Goal: Information Seeking & Learning: Find contact information

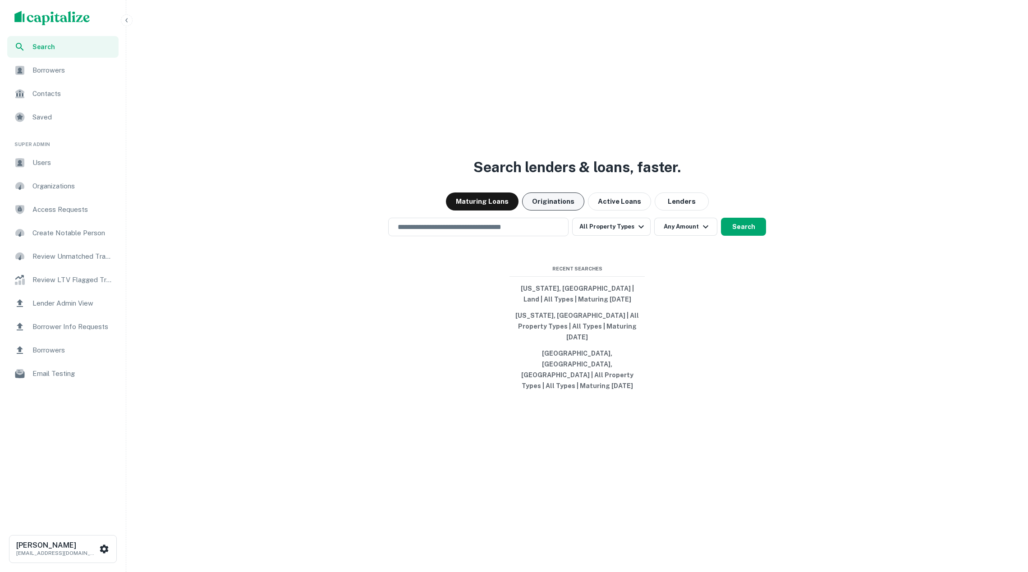
click at [545, 211] on button "Originations" at bounding box center [553, 202] width 62 height 18
click at [518, 232] on input "text" at bounding box center [478, 227] width 172 height 10
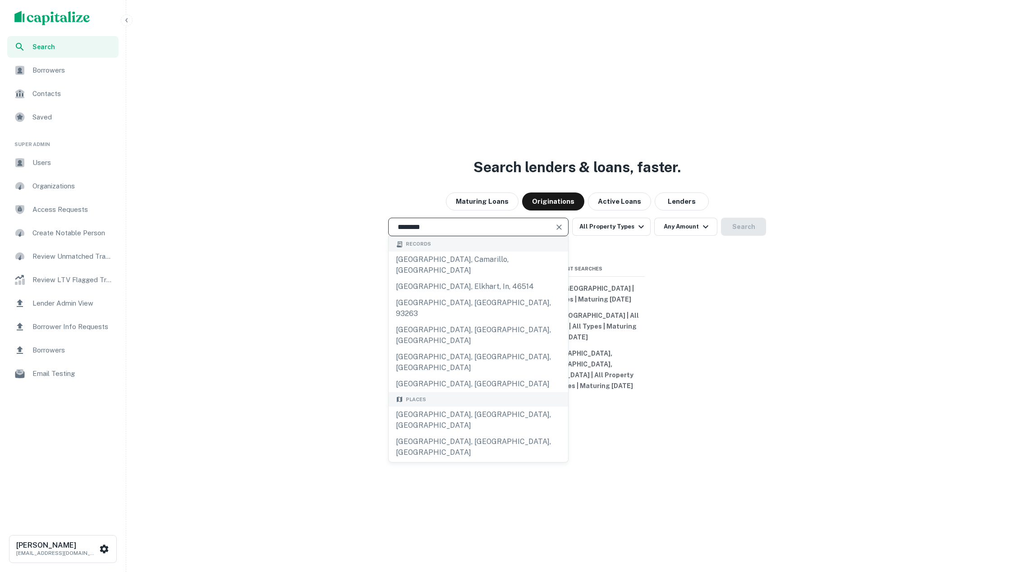
drag, startPoint x: 487, startPoint y: 389, endPoint x: 491, endPoint y: 382, distance: 7.5
click at [487, 407] on div "Los Angeles, CA, USA" at bounding box center [479, 420] width 180 height 27
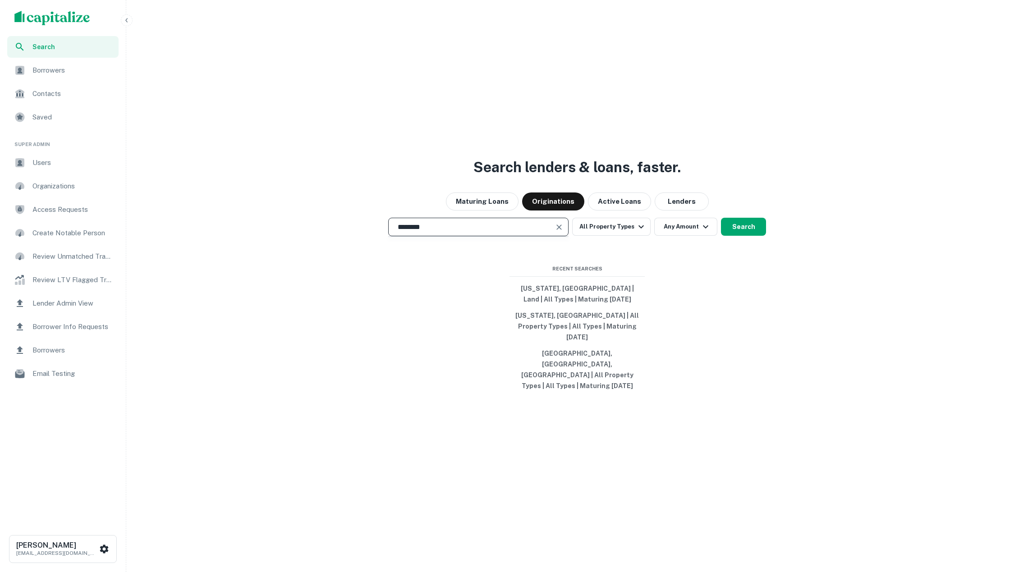
type input "**********"
click at [732, 236] on button "Search" at bounding box center [743, 227] width 45 height 18
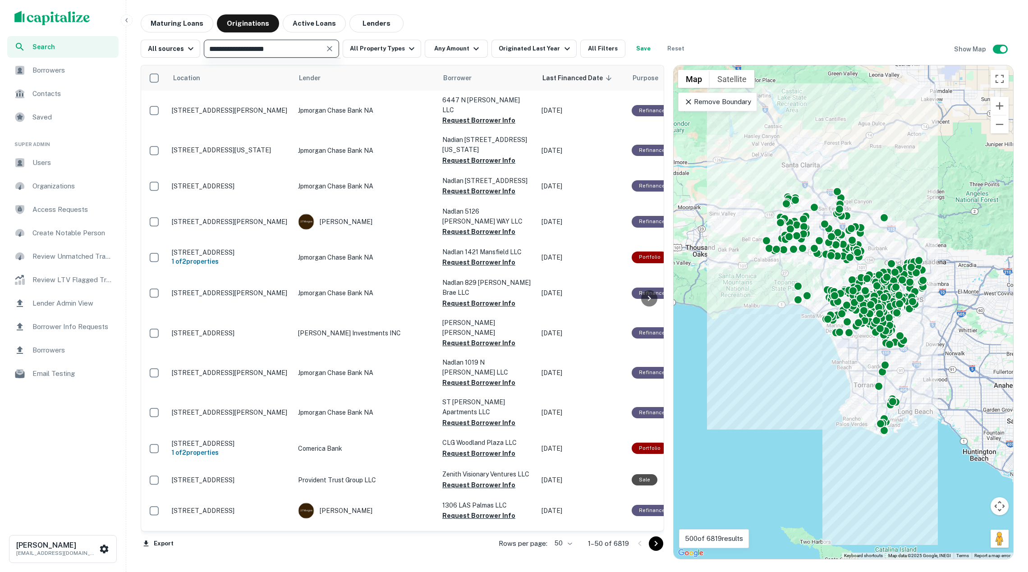
click at [305, 53] on input "**********" at bounding box center [264, 48] width 115 height 13
type input "**********"
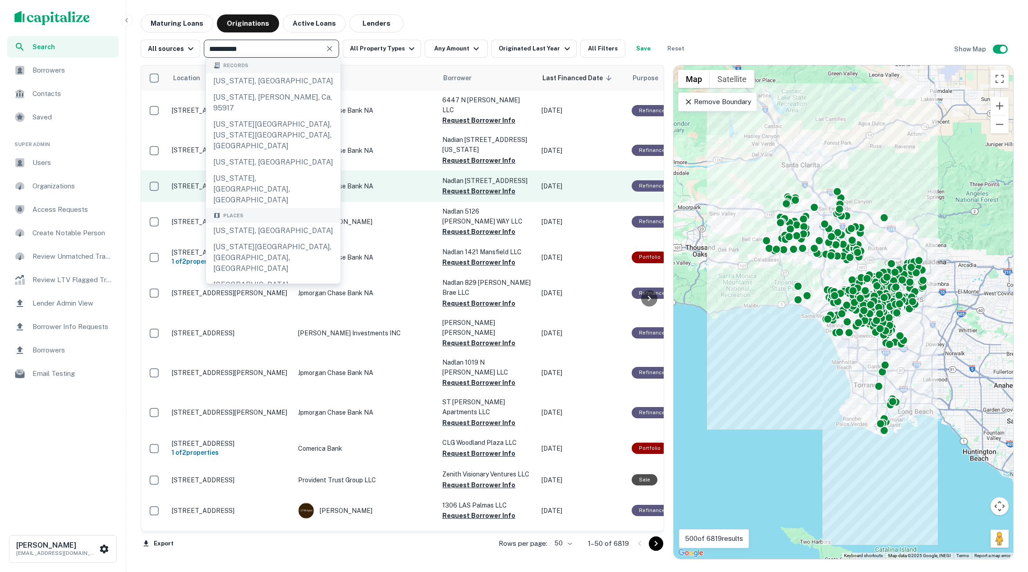
click at [314, 223] on div "California, USA" at bounding box center [273, 231] width 134 height 16
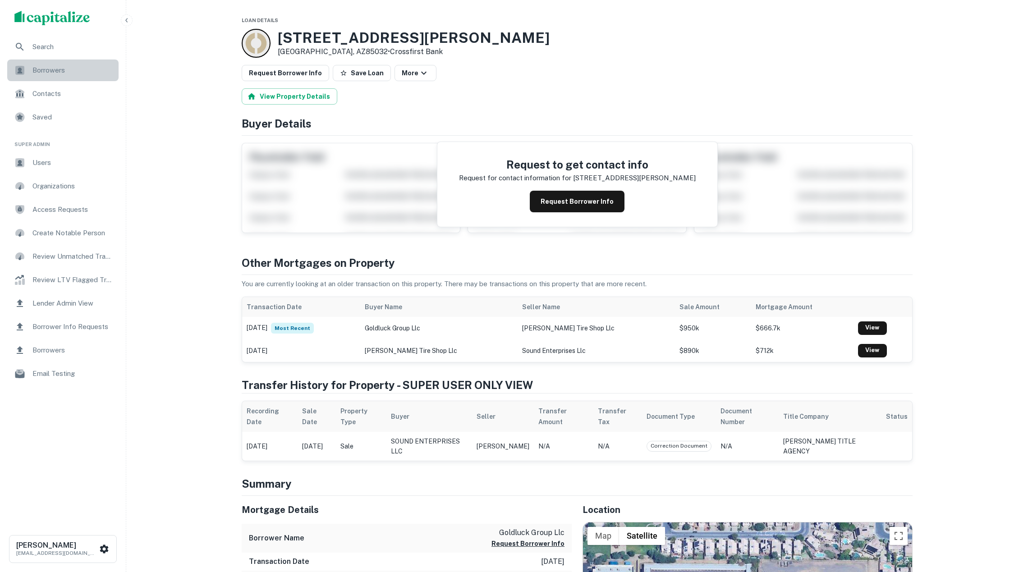
click at [86, 73] on span "Borrowers" at bounding box center [72, 70] width 81 height 11
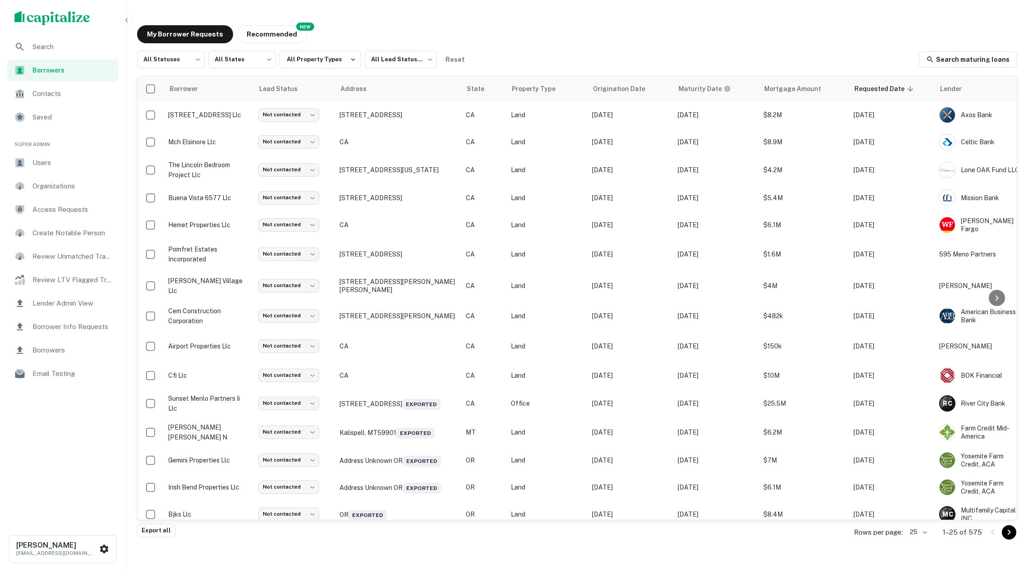
click at [82, 17] on img "scrollable content" at bounding box center [52, 18] width 76 height 14
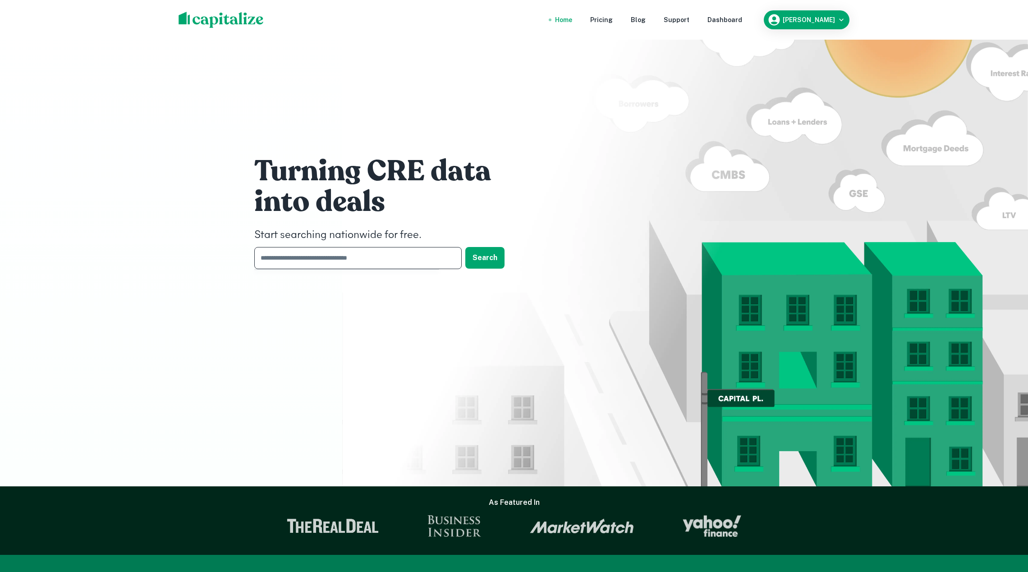
drag, startPoint x: 373, startPoint y: 260, endPoint x: 513, endPoint y: 136, distance: 186.3
click at [373, 260] on input "text" at bounding box center [354, 258] width 201 height 22
drag, startPoint x: 728, startPoint y: 21, endPoint x: 715, endPoint y: 25, distance: 13.8
click at [728, 21] on div "Dashboard" at bounding box center [725, 20] width 35 height 10
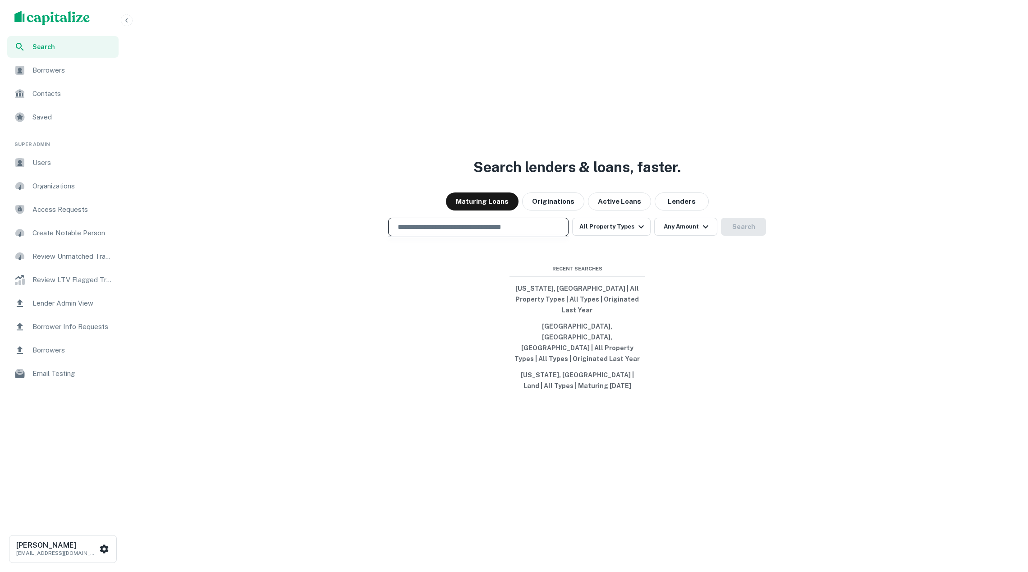
click at [466, 232] on input "text" at bounding box center [478, 227] width 172 height 10
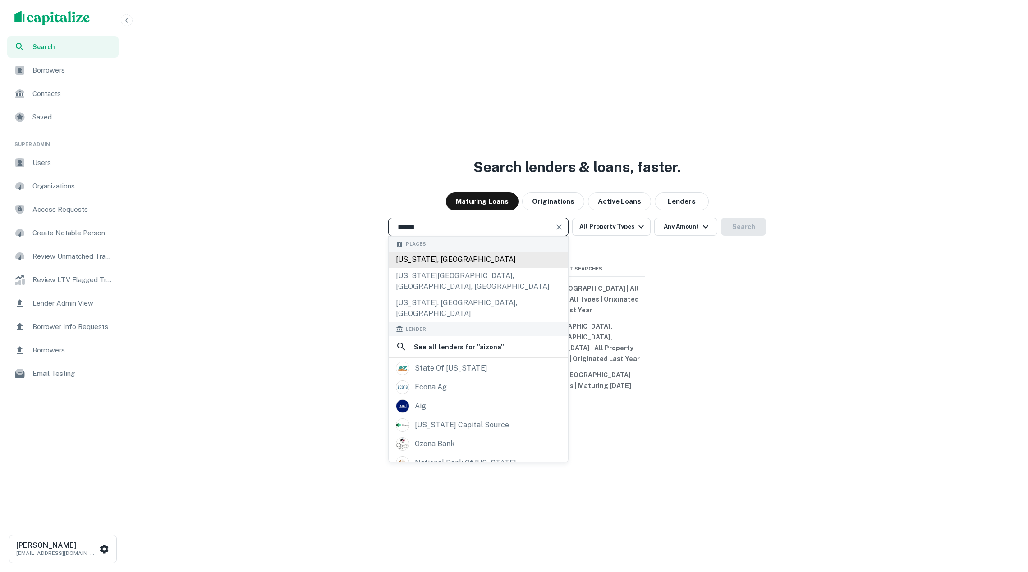
click at [442, 268] on div "Arizona, USA" at bounding box center [479, 260] width 180 height 16
type input "**********"
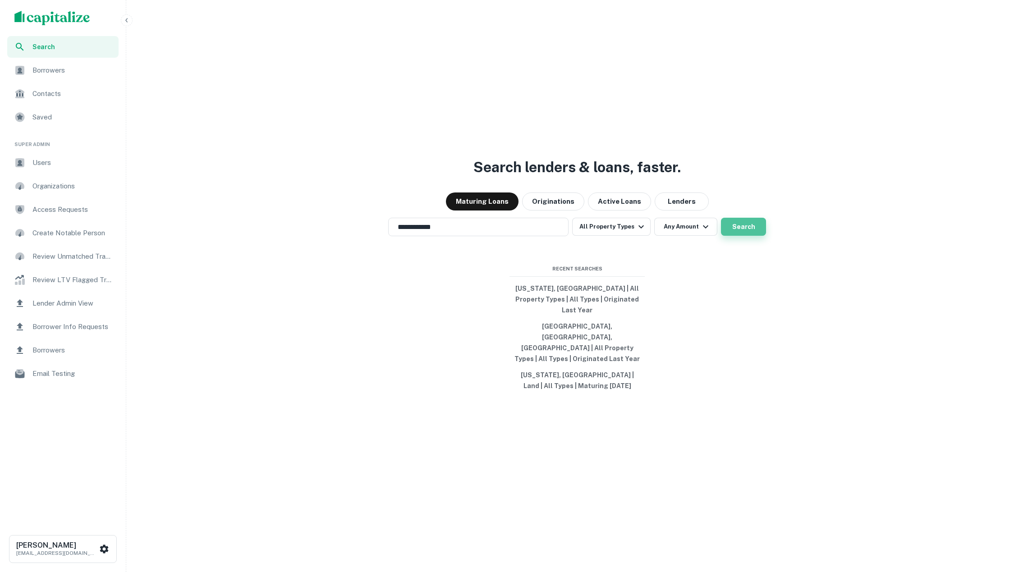
click at [736, 236] on button "Search" at bounding box center [743, 227] width 45 height 18
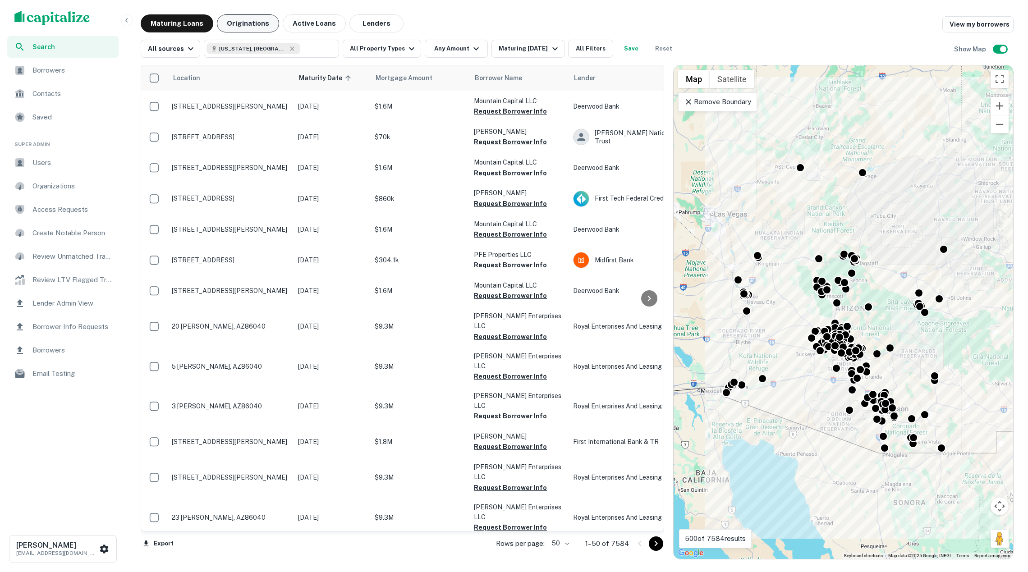
click at [252, 23] on button "Originations" at bounding box center [248, 23] width 62 height 18
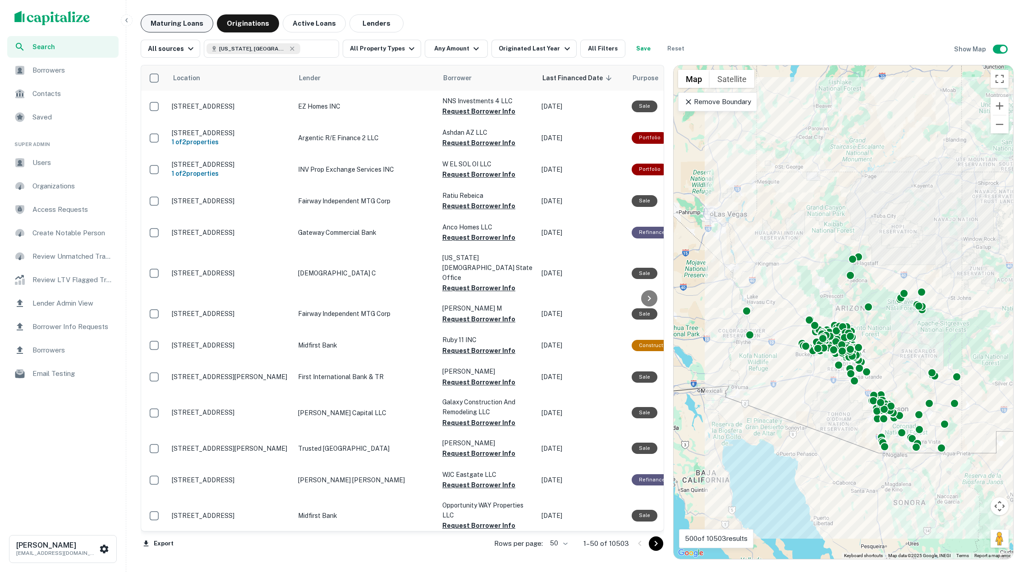
click at [176, 23] on button "Maturing Loans" at bounding box center [177, 23] width 73 height 18
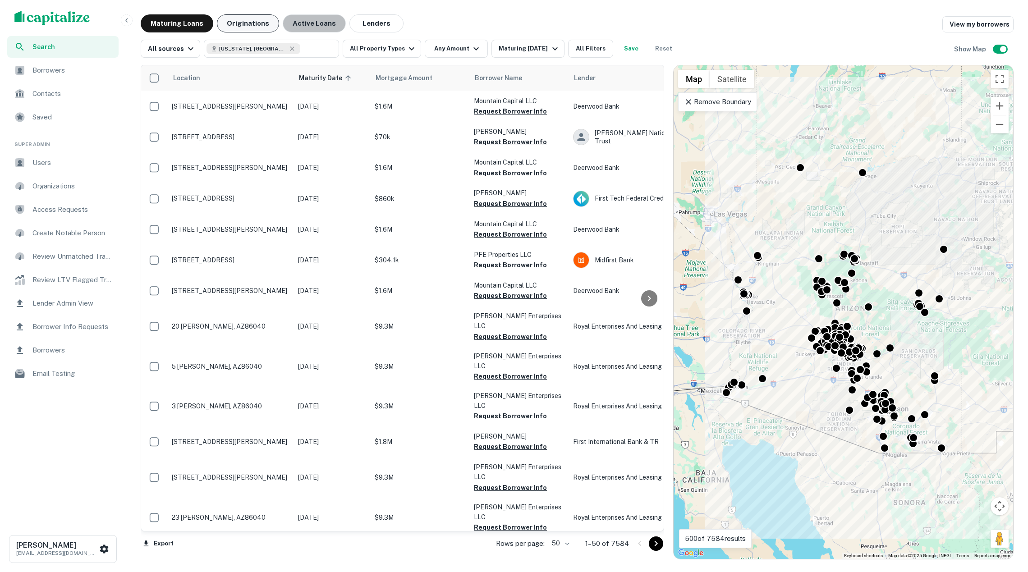
drag, startPoint x: 304, startPoint y: 20, endPoint x: 251, endPoint y: 28, distance: 53.3
click at [304, 20] on button "Active Loans" at bounding box center [314, 23] width 63 height 18
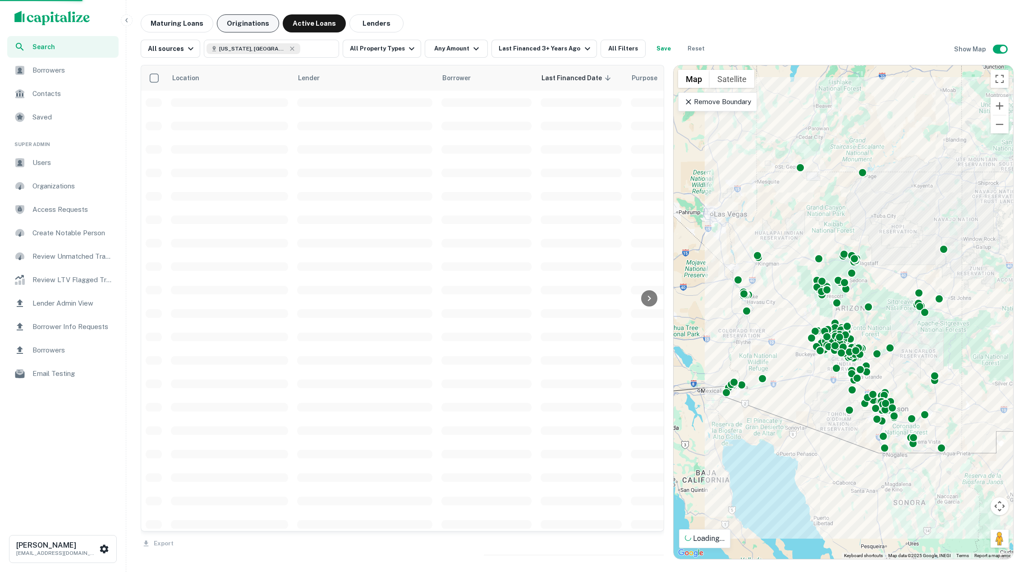
click at [246, 23] on button "Originations" at bounding box center [248, 23] width 62 height 18
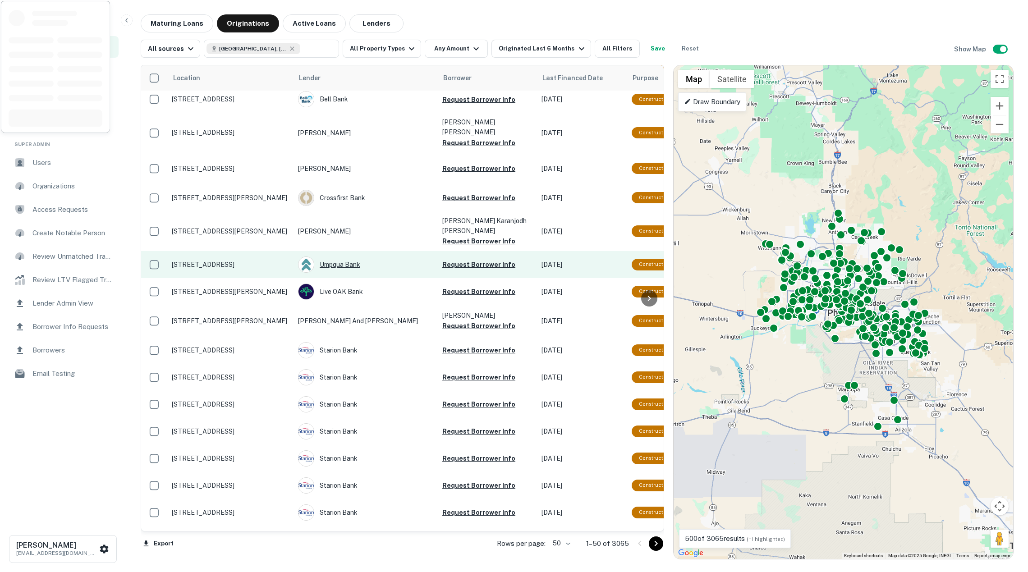
scroll to position [134, 0]
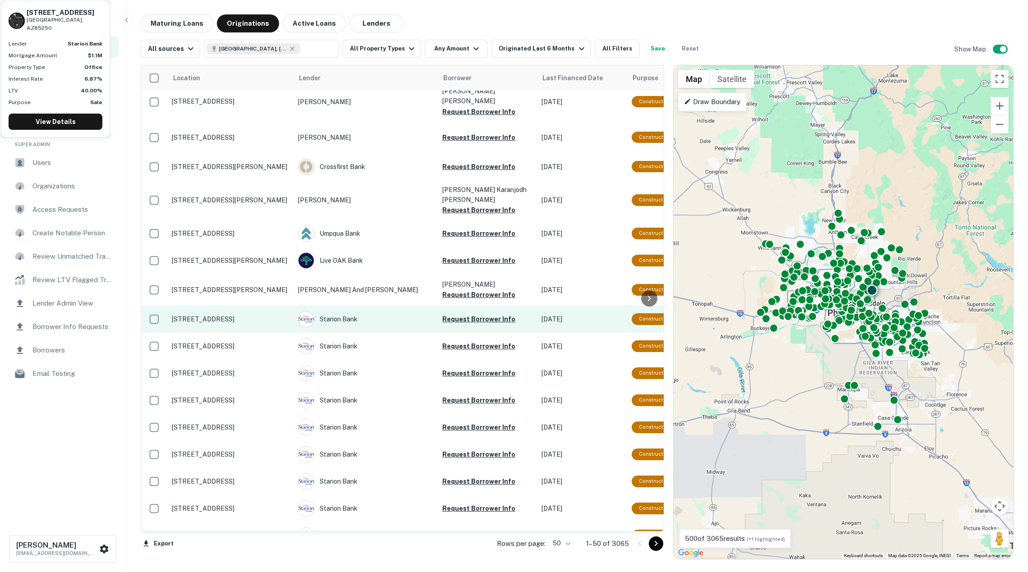
click at [262, 315] on p "8111 E Indian Bend Rd Scottsdale, AZ85250" at bounding box center [230, 319] width 117 height 8
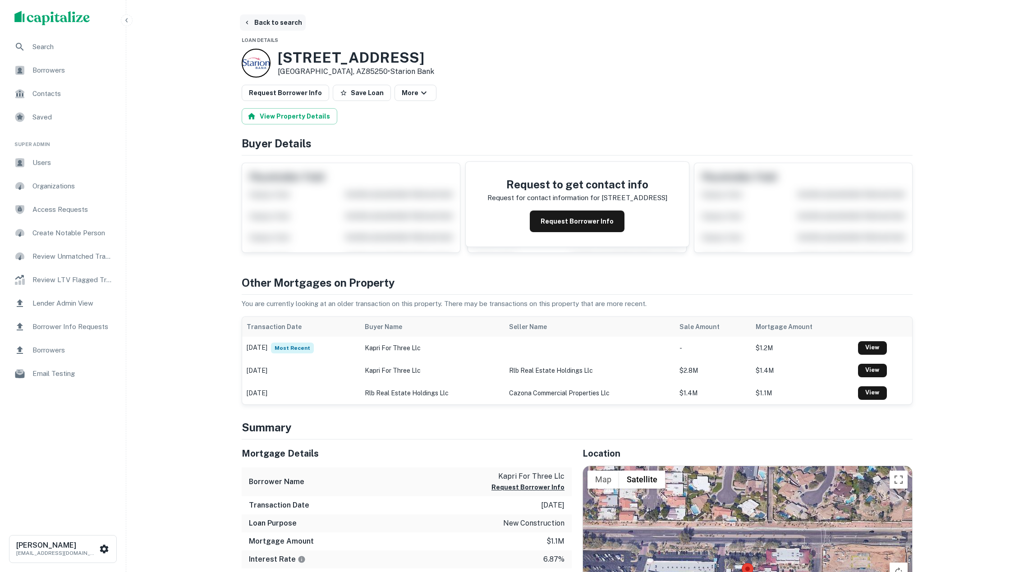
click at [289, 22] on button "Back to search" at bounding box center [273, 22] width 66 height 16
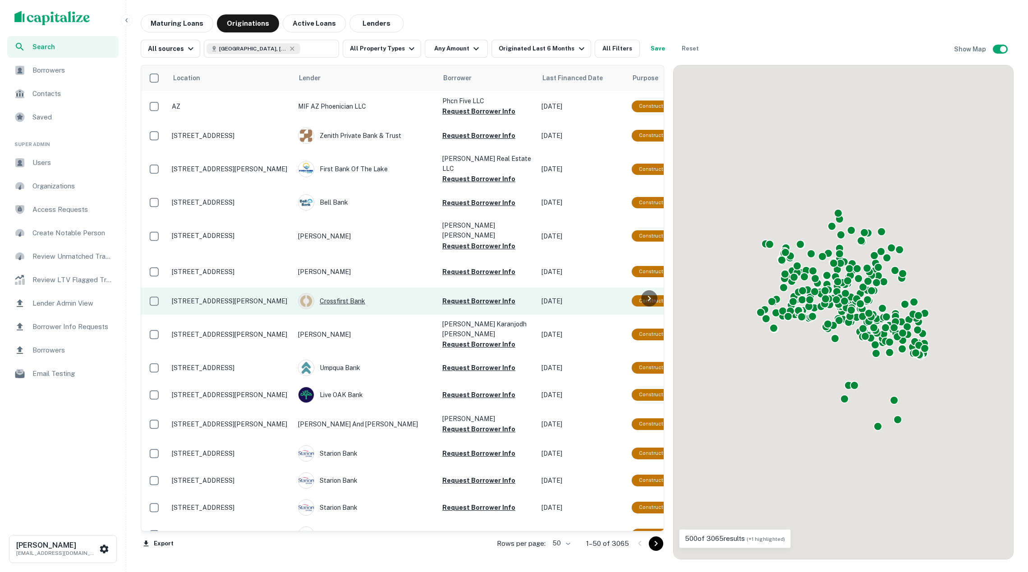
scroll to position [134, 0]
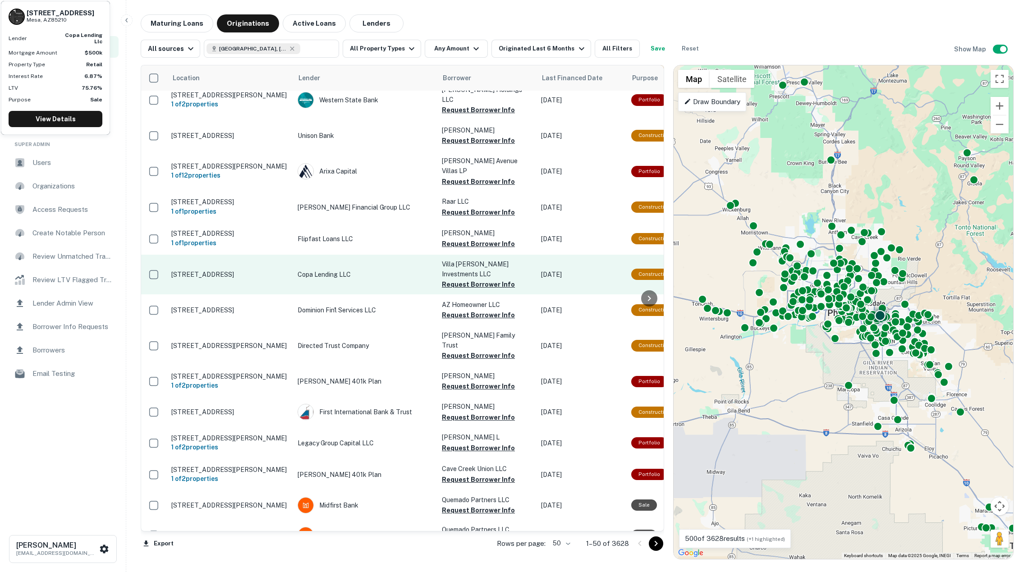
click at [403, 270] on p "Copa Lending LLC" at bounding box center [365, 275] width 135 height 10
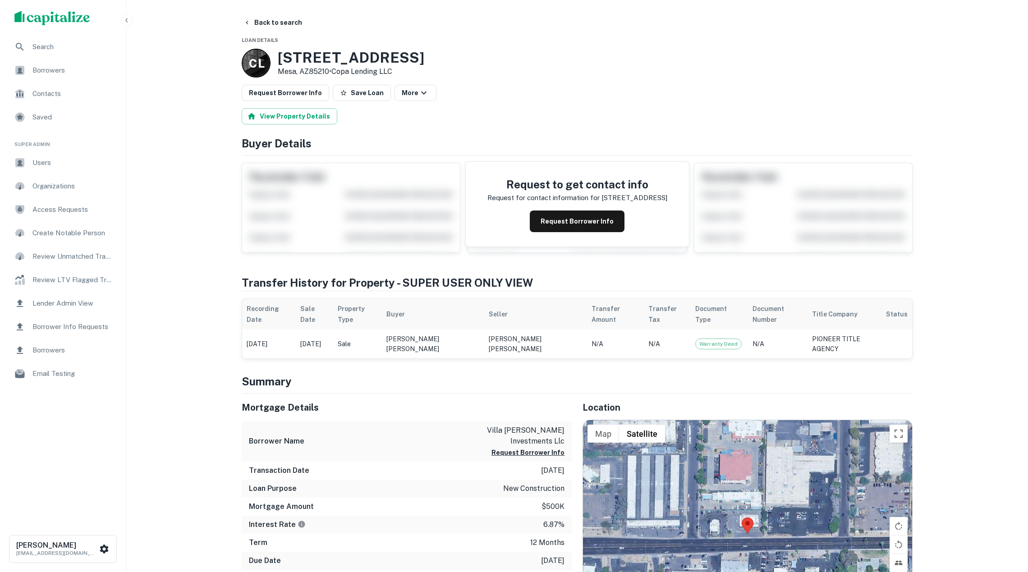
click at [80, 70] on span "Borrowers" at bounding box center [72, 70] width 81 height 11
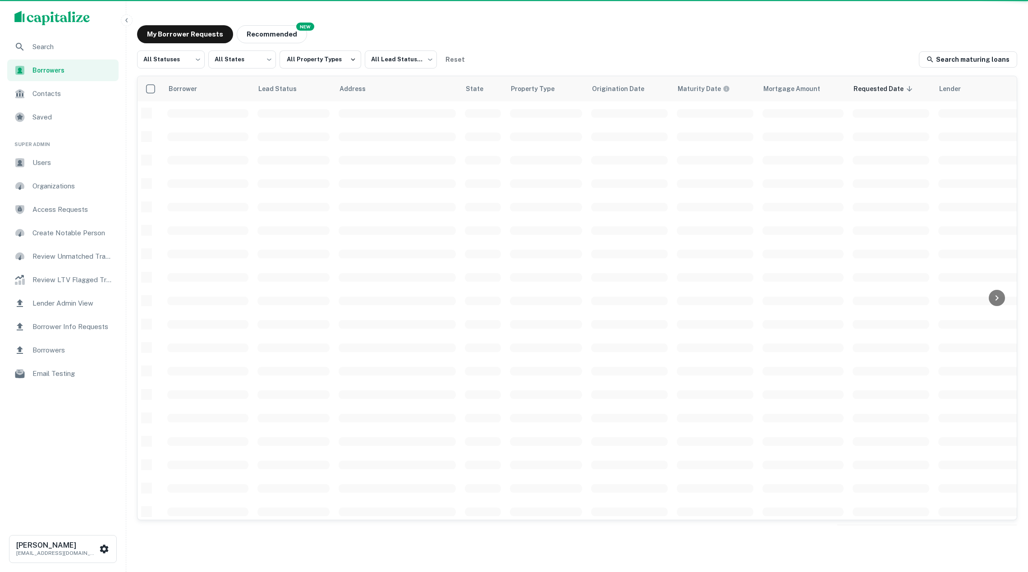
scroll to position [168, 0]
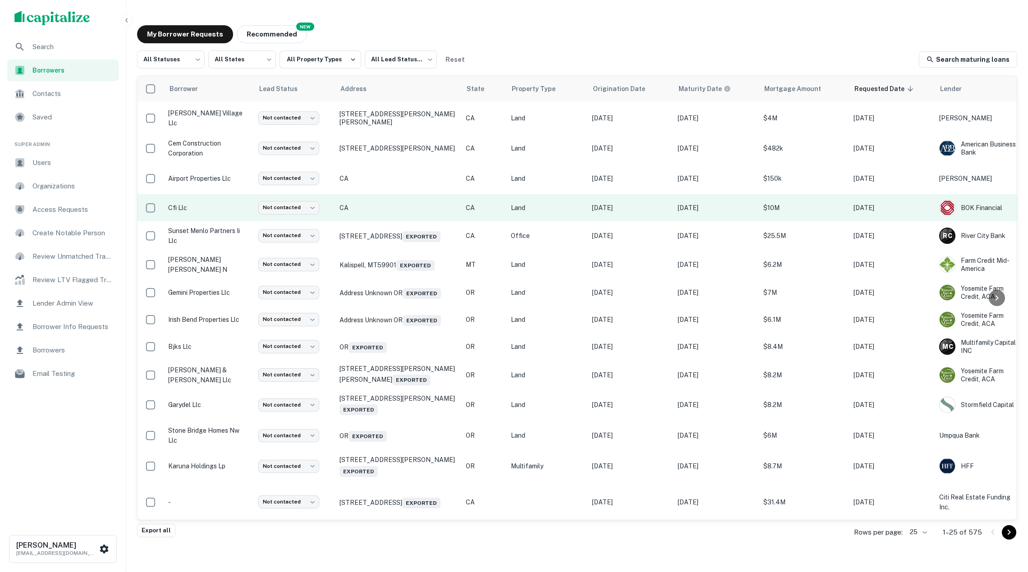
click at [447, 201] on td "CA" at bounding box center [398, 207] width 126 height 27
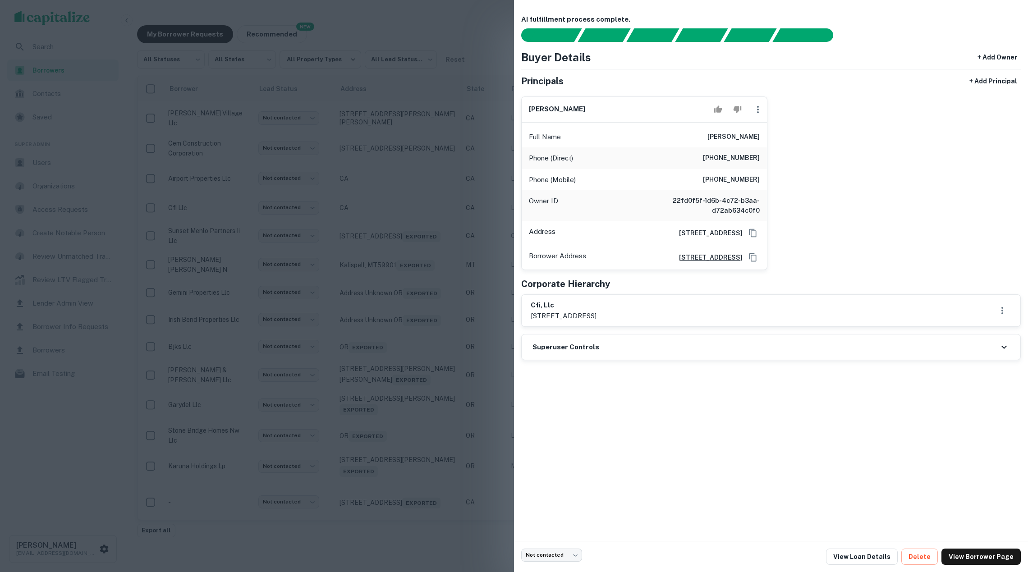
click at [383, 224] on div at bounding box center [514, 286] width 1028 height 572
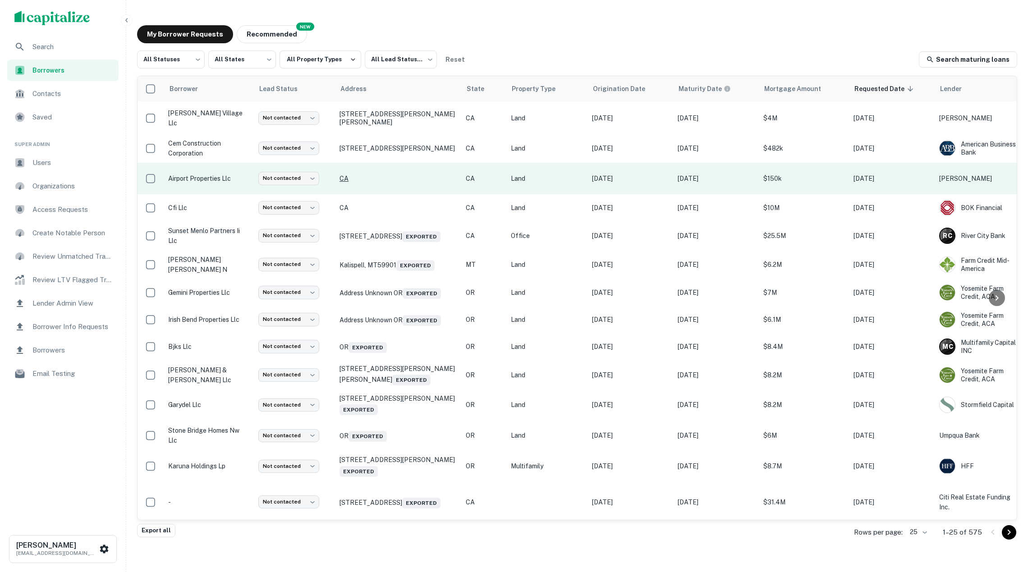
click at [400, 177] on p "CA" at bounding box center [398, 179] width 117 height 8
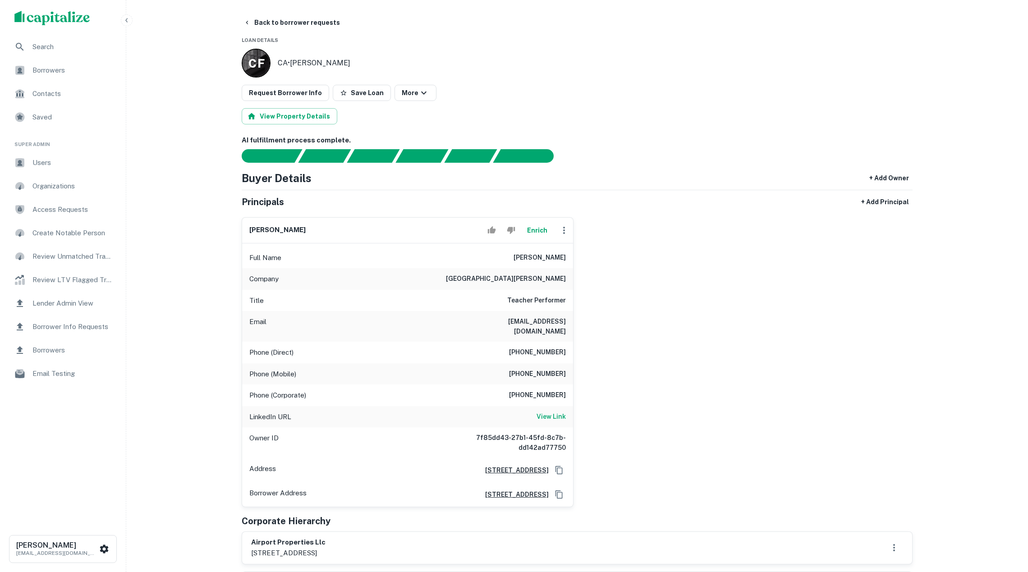
click at [94, 345] on span "Borrowers" at bounding box center [72, 350] width 81 height 11
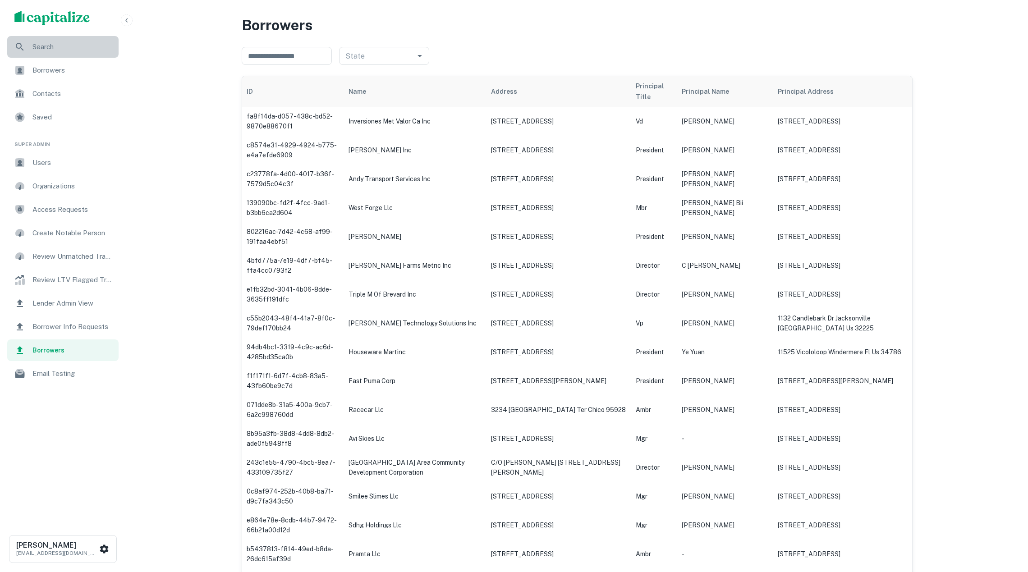
click at [69, 51] on span "Search" at bounding box center [72, 46] width 81 height 11
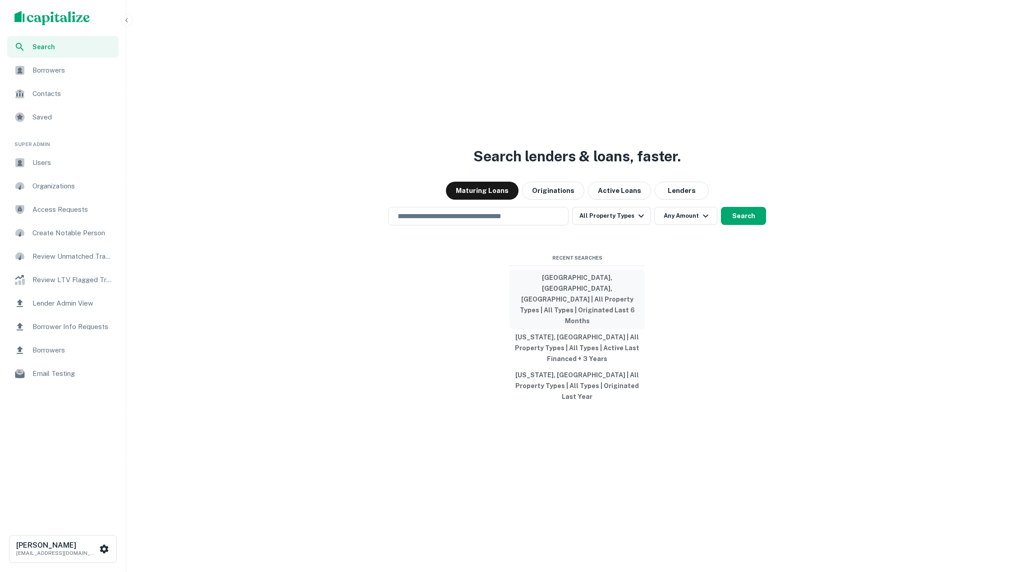
click at [572, 313] on button "Phoenix, AZ, USA | All Property Types | All Types | Originated Last 6 Months" at bounding box center [577, 300] width 135 height 60
type input "**********"
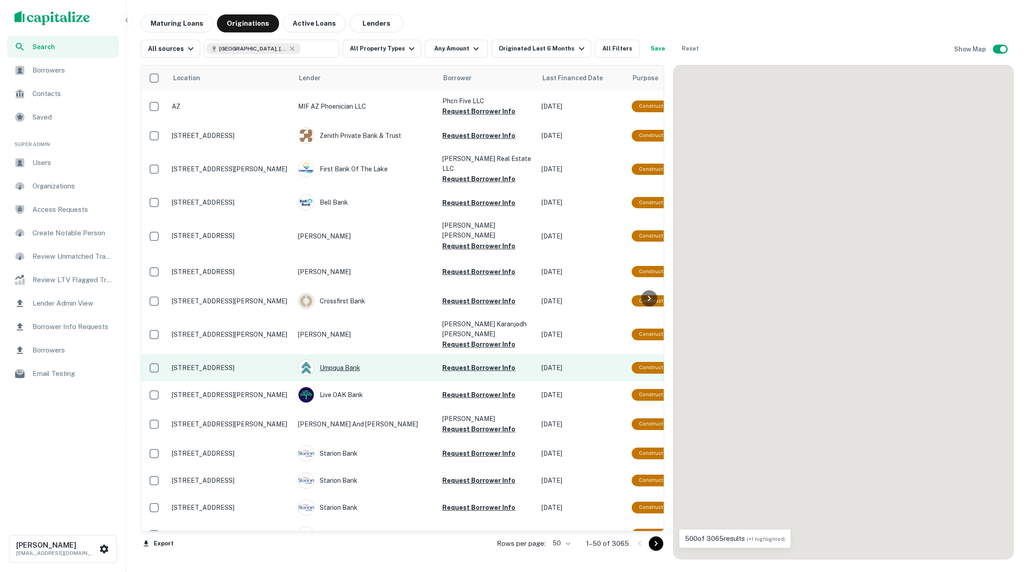
scroll to position [168, 0]
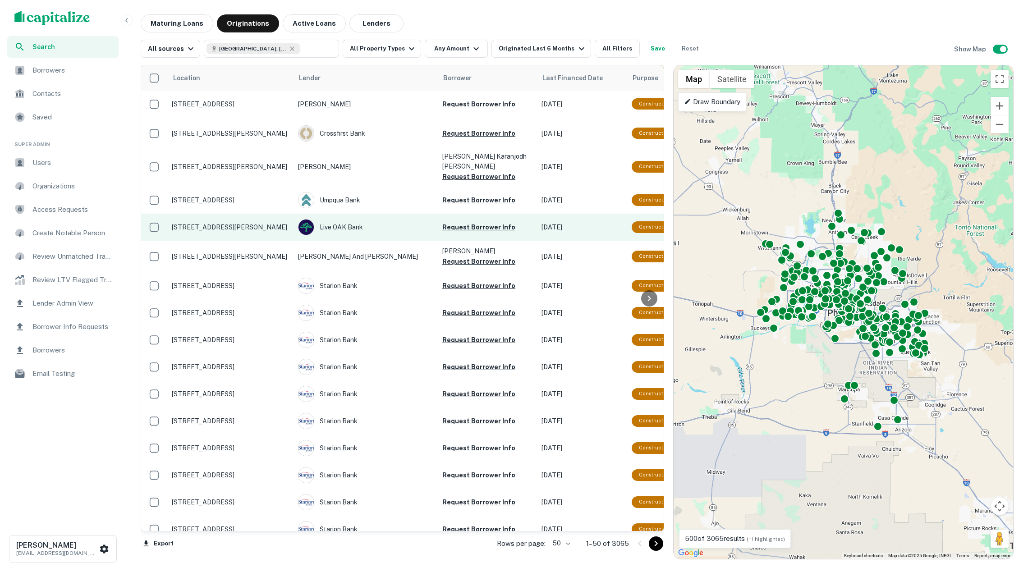
click at [205, 214] on td "2209 W Melinda Ln Phoenix, AZ85027" at bounding box center [230, 227] width 126 height 27
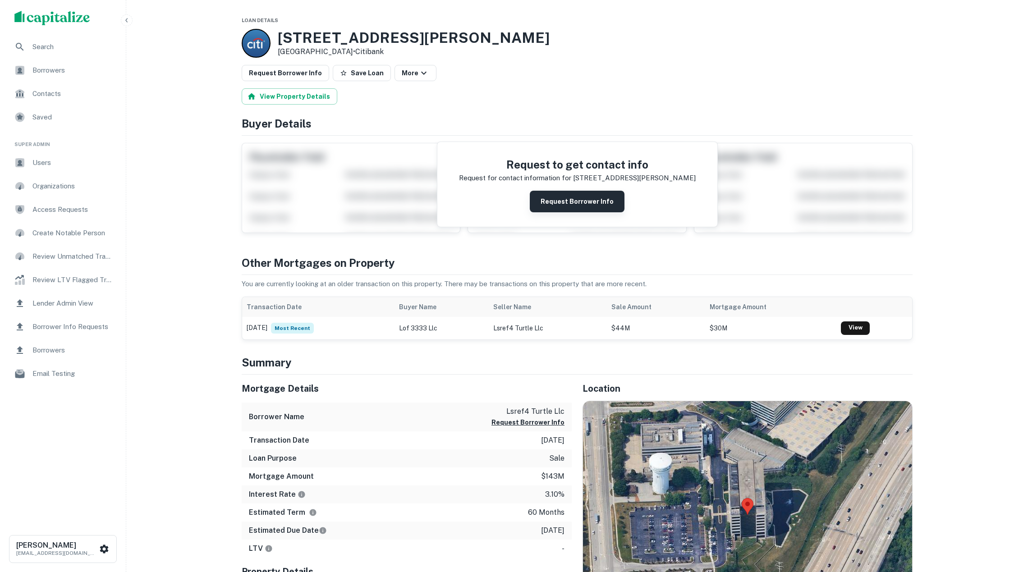
click at [571, 212] on button "Request Borrower Info" at bounding box center [577, 202] width 95 height 22
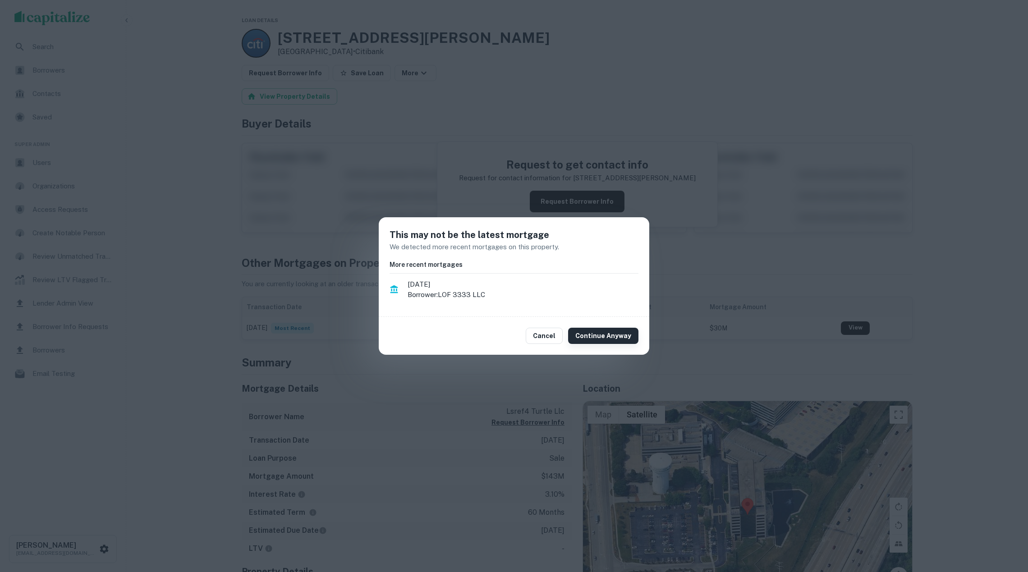
click at [610, 339] on button "Continue Anyway" at bounding box center [603, 336] width 70 height 16
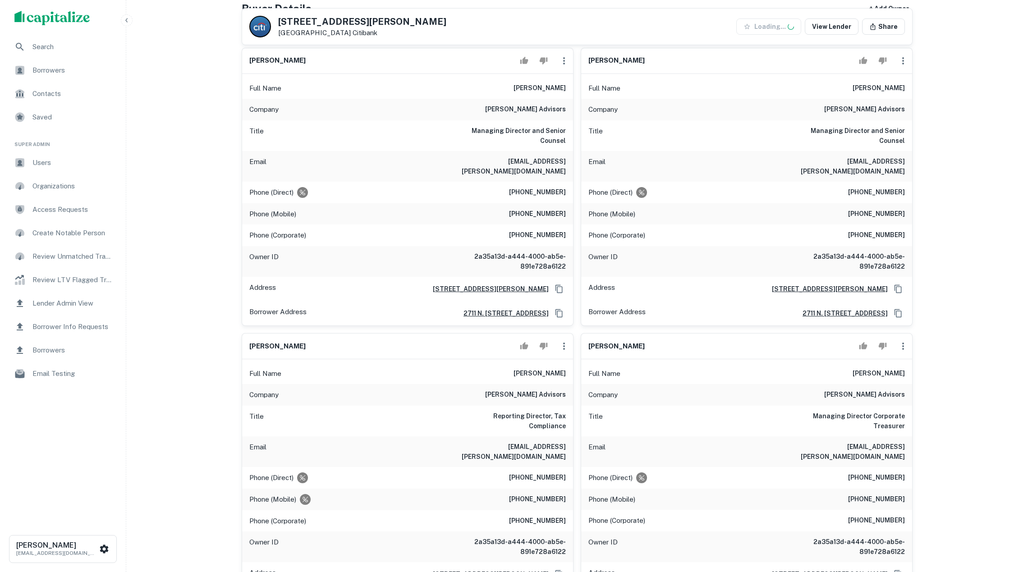
scroll to position [131, 0]
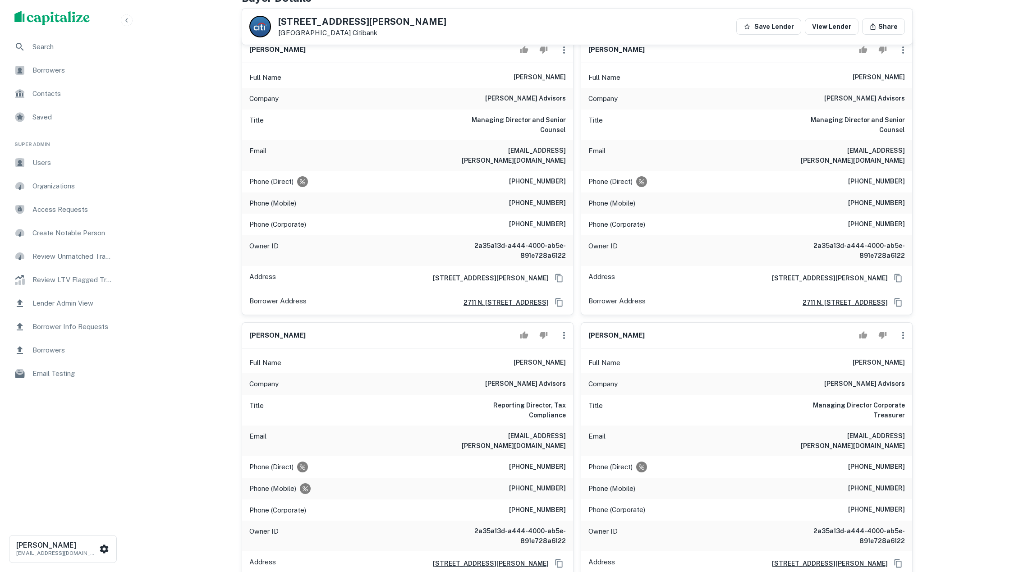
click at [345, 176] on div "Phone (Direct) [PHONE_NUMBER]" at bounding box center [407, 182] width 331 height 22
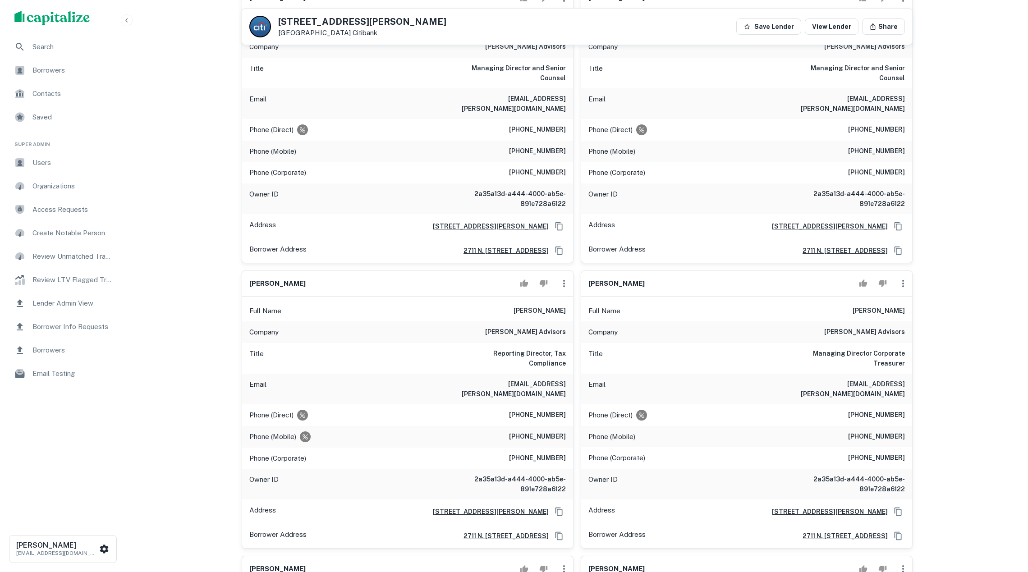
scroll to position [255, 0]
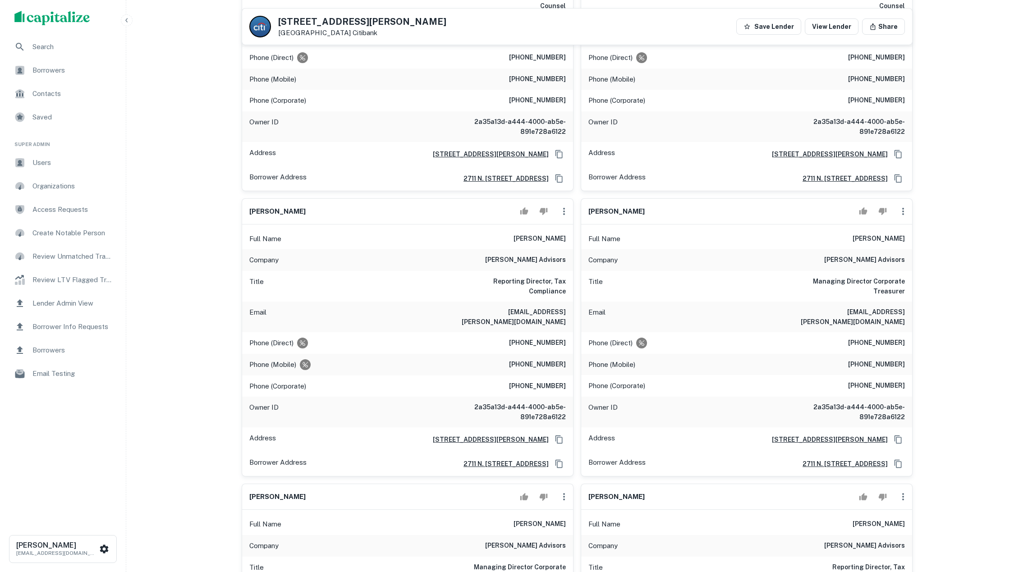
click at [395, 302] on div "Email [EMAIL_ADDRESS][PERSON_NAME][DOMAIN_NAME]" at bounding box center [407, 317] width 331 height 31
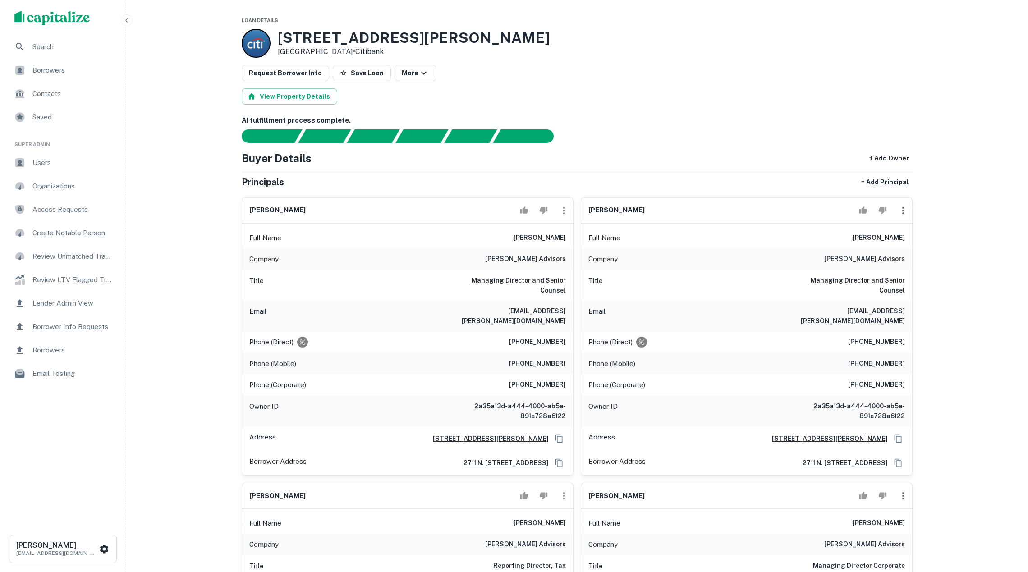
scroll to position [0, 0]
click at [744, 77] on div "Request Borrower Info Save Loan More" at bounding box center [577, 73] width 671 height 16
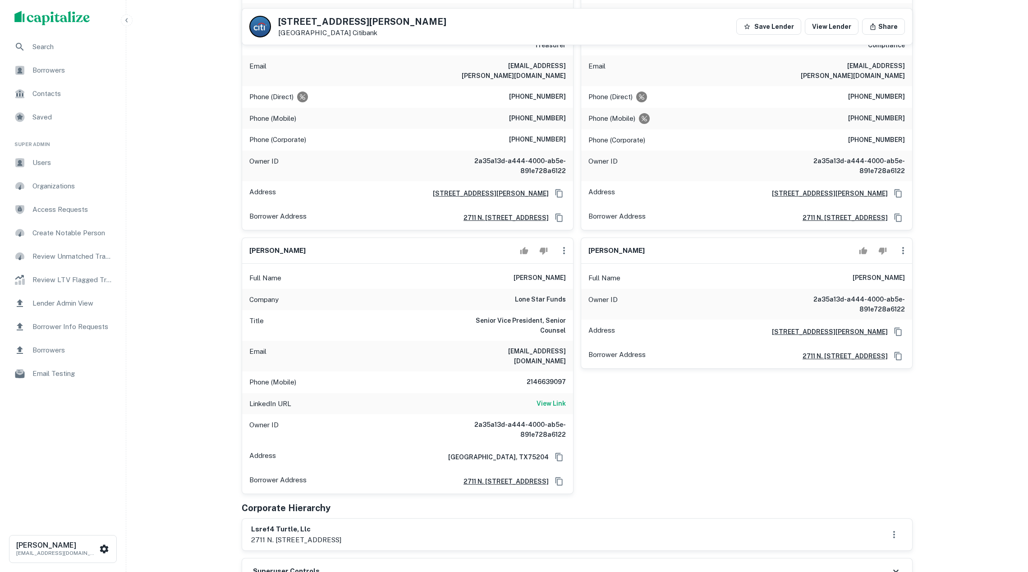
scroll to position [791, 0]
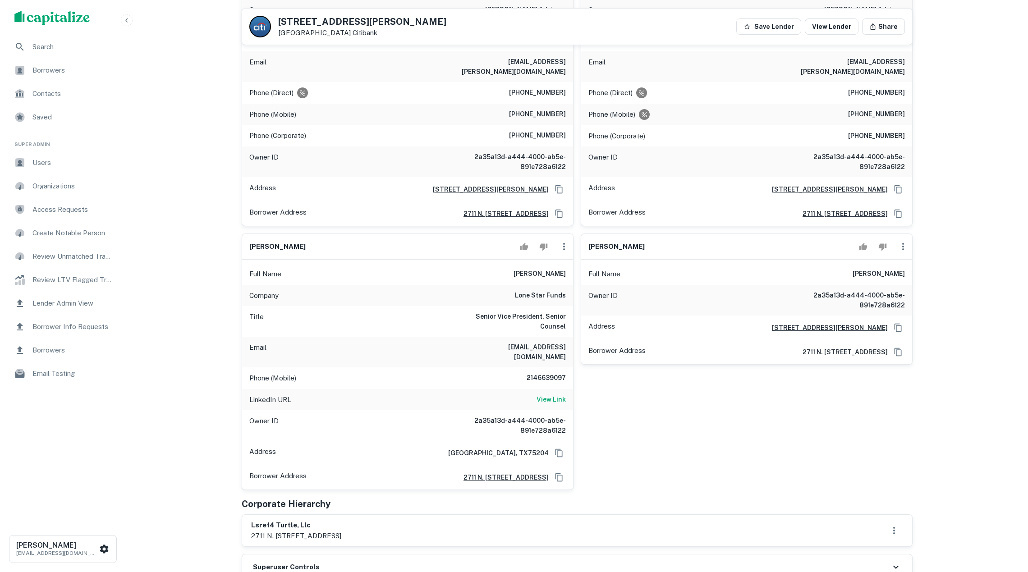
click at [176, 243] on div "Search Borrowers Contacts Saved Super Admin Users Organizations Access Requests…" at bounding box center [514, 514] width 1028 height 2610
click at [72, 68] on span "Borrowers" at bounding box center [72, 70] width 81 height 11
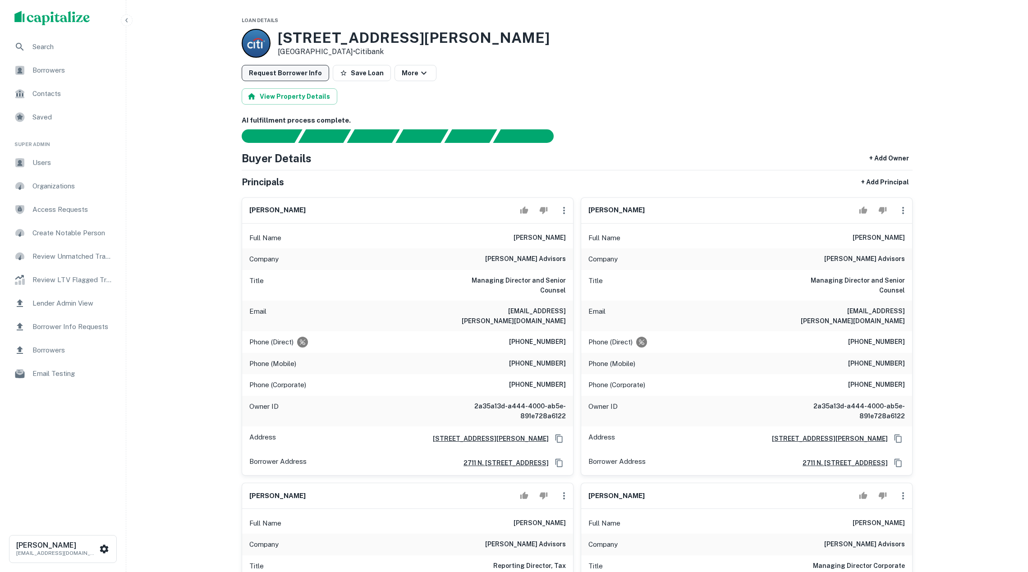
scroll to position [0, 0]
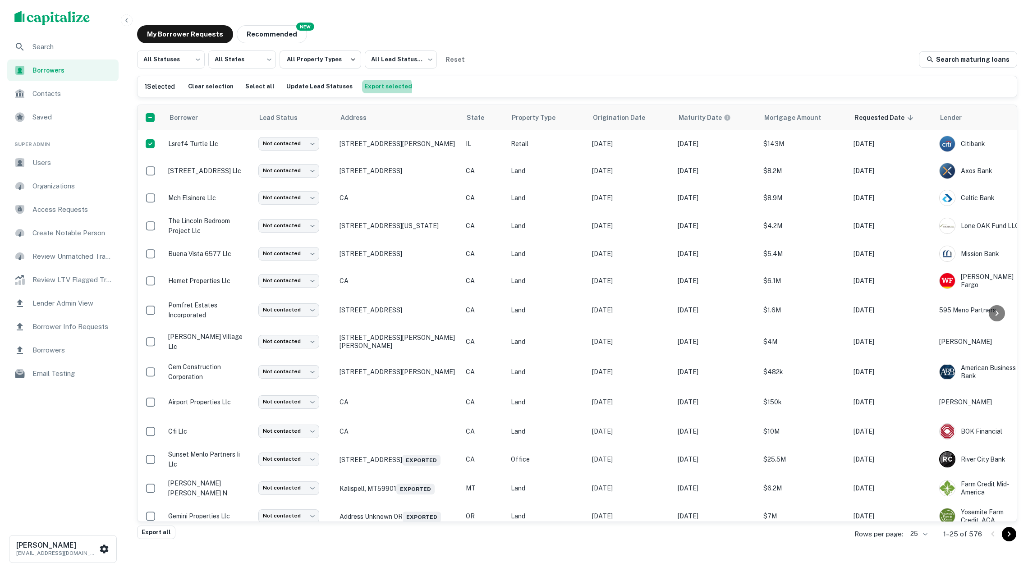
drag, startPoint x: 365, startPoint y: 88, endPoint x: 363, endPoint y: 94, distance: 6.3
click at [365, 88] on button "Export selected" at bounding box center [388, 87] width 52 height 14
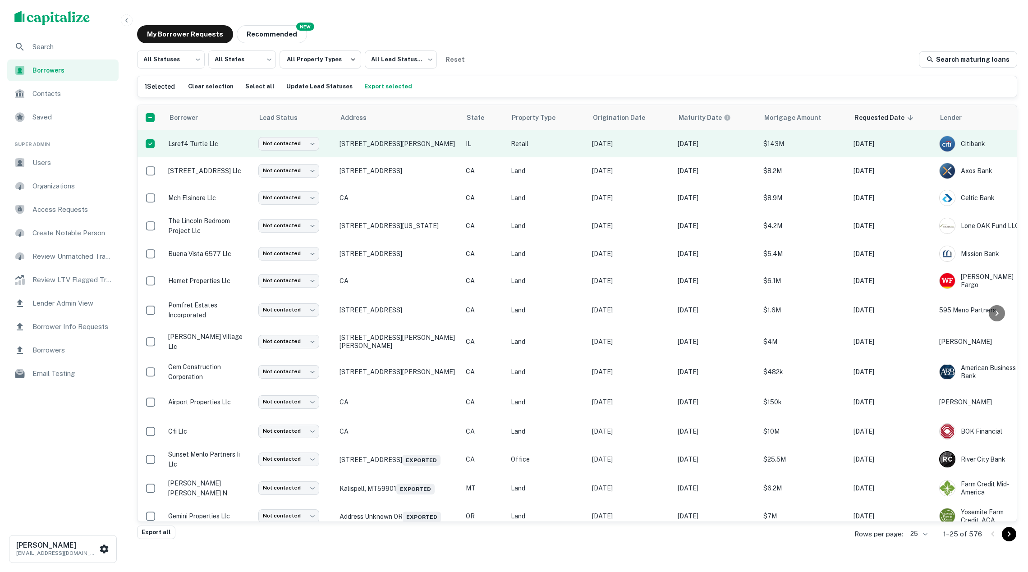
click at [239, 147] on p "lsref4 turtle llc" at bounding box center [208, 144] width 81 height 10
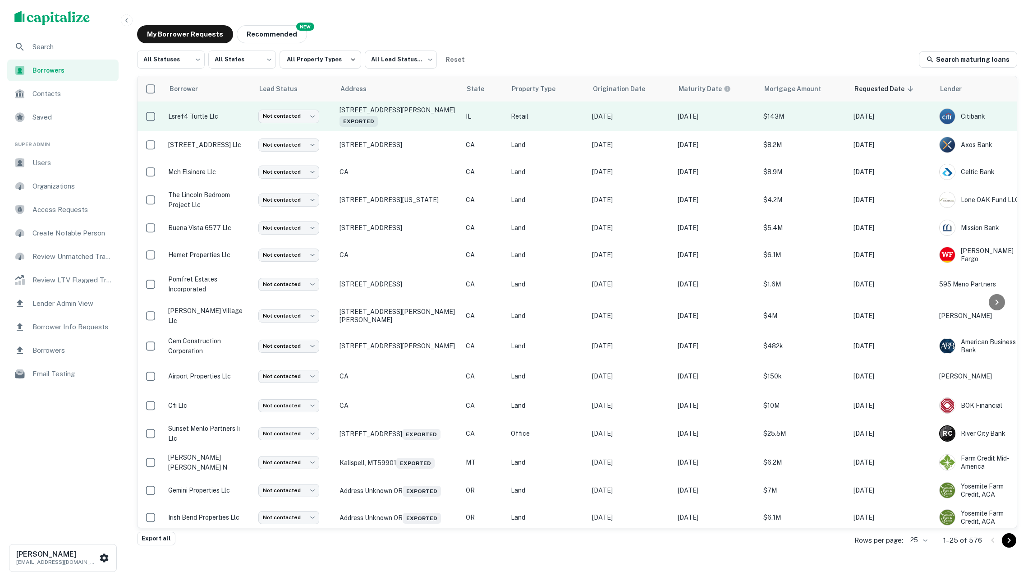
click at [232, 123] on td "lsref4 turtle llc" at bounding box center [209, 116] width 90 height 30
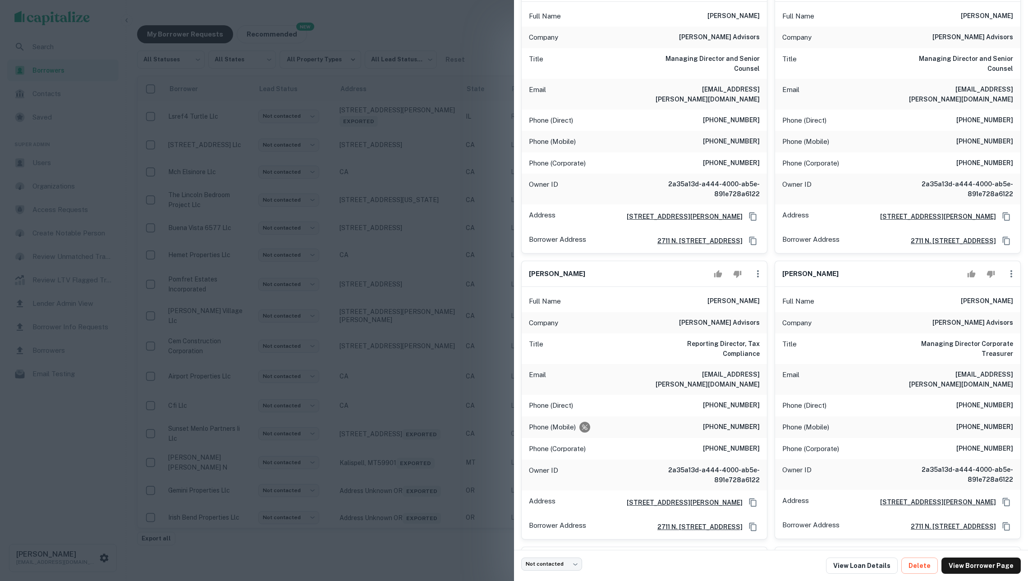
scroll to position [123, 0]
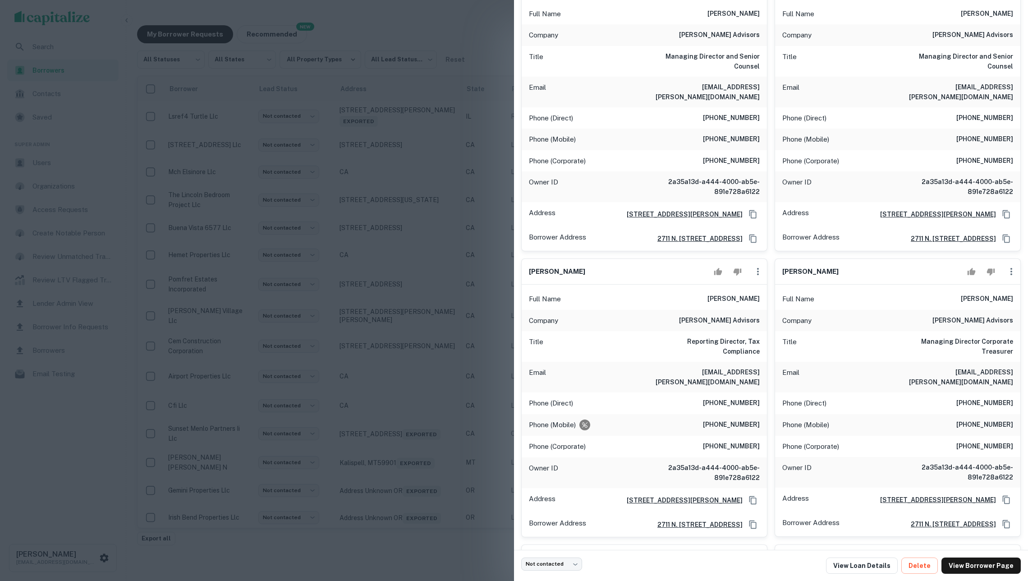
click at [385, 173] on div at bounding box center [514, 290] width 1028 height 581
